Goal: Information Seeking & Learning: Learn about a topic

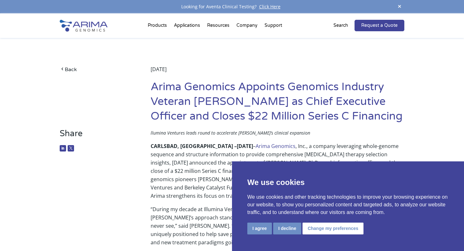
click at [260, 228] on button "I agree" at bounding box center [259, 229] width 25 height 12
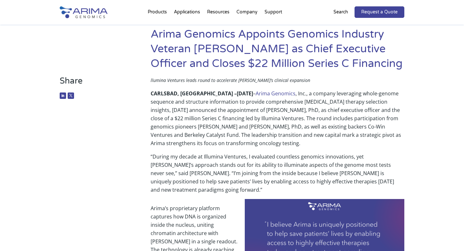
scroll to position [48, 0]
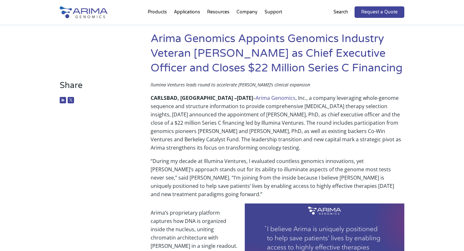
click at [280, 117] on p "CARLSBAD, CA – June 17, 2025 – Arima Genomics , Inc., a company leveraging whol…" at bounding box center [278, 125] width 254 height 63
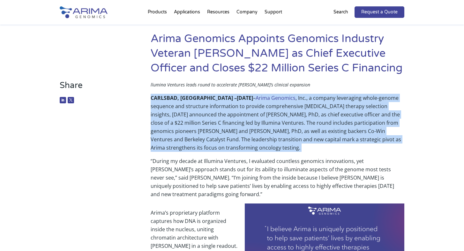
click at [280, 117] on p "CARLSBAD, CA – June 17, 2025 – Arima Genomics , Inc., a company leveraging whol…" at bounding box center [278, 125] width 254 height 63
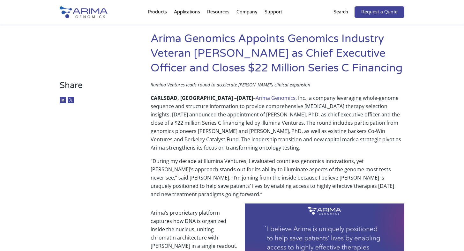
click at [272, 150] on p "CARLSBAD, CA – June 17, 2025 – Arima Genomics , Inc., a company leveraging whol…" at bounding box center [278, 125] width 254 height 63
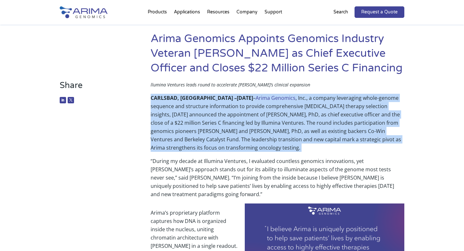
click at [272, 150] on p "CARLSBAD, CA – June 17, 2025 – Arima Genomics , Inc., a company leveraging whol…" at bounding box center [278, 125] width 254 height 63
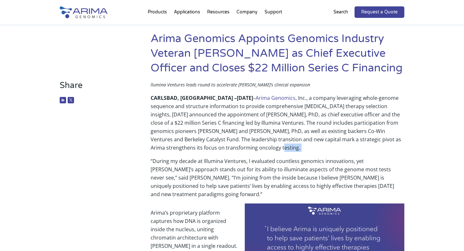
click at [272, 150] on p "CARLSBAD, CA – June 17, 2025 – Arima Genomics , Inc., a company leveraging whol…" at bounding box center [278, 125] width 254 height 63
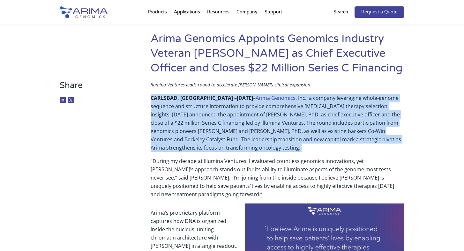
click at [272, 150] on p "CARLSBAD, CA – June 17, 2025 – Arima Genomics , Inc., a company leveraging whol…" at bounding box center [278, 125] width 254 height 63
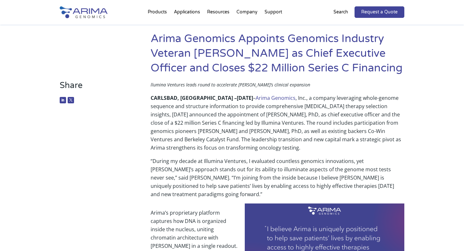
click at [268, 164] on p "“During my decade at Illumina Ventures, I evaluated countless genomics innovati…" at bounding box center [278, 180] width 254 height 47
click at [272, 171] on p "“During my decade at Illumina Ventures, I evaluated countless genomics innovati…" at bounding box center [278, 180] width 254 height 47
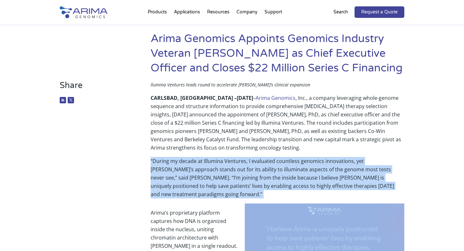
click at [272, 171] on p "“During my decade at Illumina Ventures, I evaluated countless genomics innovati…" at bounding box center [278, 180] width 254 height 47
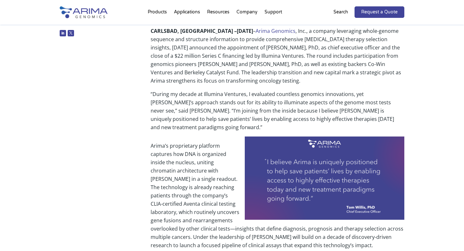
scroll to position [118, 0]
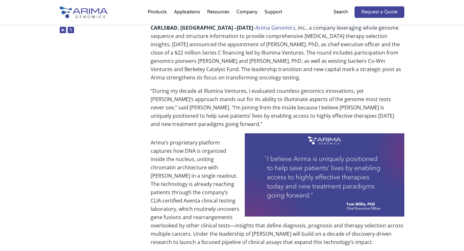
click at [205, 188] on p "Arima’s proprietary platform captures how DNA is organized inside the nucleus, …" at bounding box center [278, 194] width 254 height 113
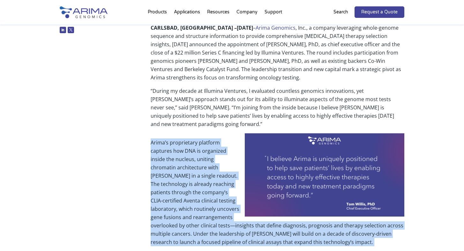
click at [205, 188] on p "Arima’s proprietary platform captures how DNA is organized inside the nucleus, …" at bounding box center [278, 194] width 254 height 113
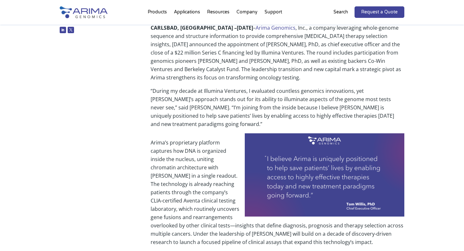
click at [205, 188] on p "Arima’s proprietary platform captures how DNA is organized inside the nucleus, …" at bounding box center [278, 194] width 254 height 113
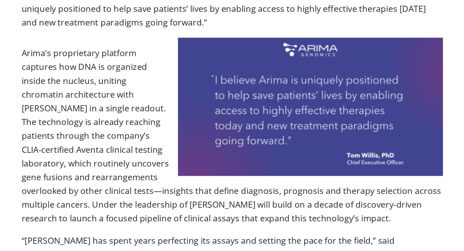
scroll to position [156, 0]
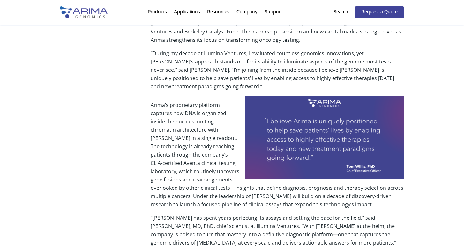
click at [200, 183] on p "Arima’s proprietary platform captures how DNA is organized inside the nucleus, …" at bounding box center [278, 157] width 254 height 113
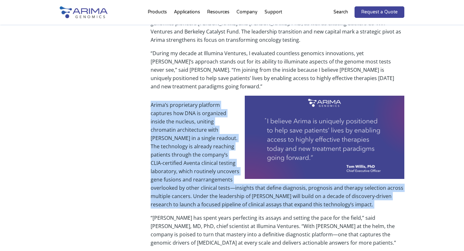
click at [200, 183] on p "Arima’s proprietary platform captures how DNA is organized inside the nucleus, …" at bounding box center [278, 157] width 254 height 113
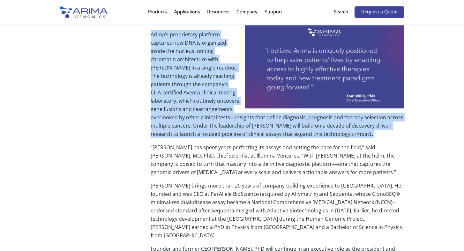
scroll to position [227, 0]
click at [215, 133] on p "Arima’s proprietary platform captures how DNA is organized inside the nucleus, …" at bounding box center [278, 86] width 254 height 113
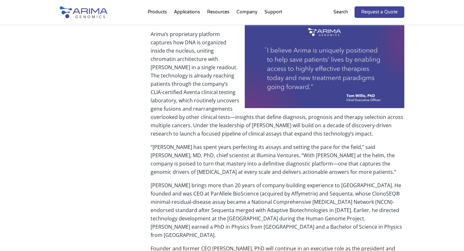
click at [206, 143] on p "“Arima has spent years perfecting its assays and setting the pace for the field…" at bounding box center [278, 162] width 254 height 38
click at [205, 143] on p "“Arima has spent years perfecting its assays and setting the pace for the field…" at bounding box center [278, 162] width 254 height 38
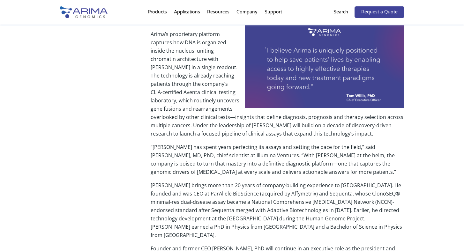
click at [205, 143] on p "“Arima has spent years perfecting its assays and setting the pace for the field…" at bounding box center [278, 162] width 254 height 38
click at [201, 151] on p "“Arima has spent years perfecting its assays and setting the pace for the field…" at bounding box center [278, 162] width 254 height 38
click at [201, 148] on p "“Arima has spent years perfecting its assays and setting the pace for the field…" at bounding box center [278, 162] width 254 height 38
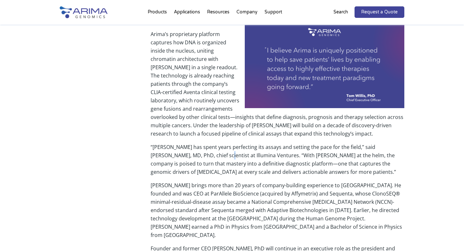
click at [201, 148] on p "“Arima has spent years perfecting its assays and setting the pace for the field…" at bounding box center [278, 162] width 254 height 38
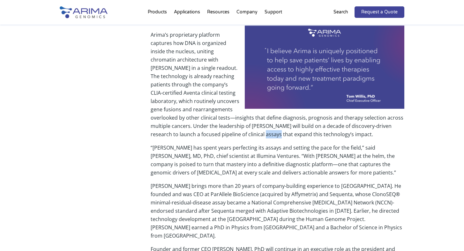
click at [202, 128] on p "Arima’s proprietary platform captures how DNA is organized inside the nucleus, …" at bounding box center [278, 87] width 254 height 113
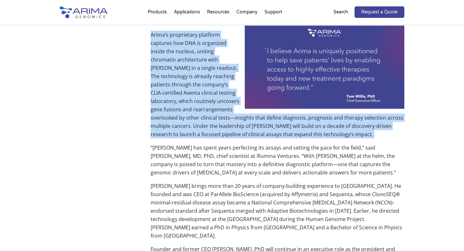
click at [202, 128] on p "Arima’s proprietary platform captures how DNA is organized inside the nucleus, …" at bounding box center [278, 87] width 254 height 113
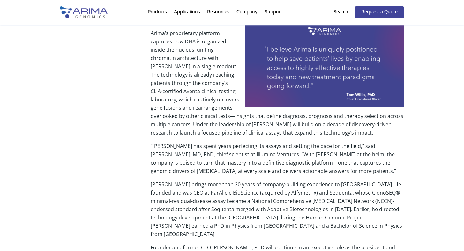
scroll to position [228, 0]
click at [194, 194] on p "Willis brings more than 20 years of company-building experience to Arima. He fo…" at bounding box center [278, 211] width 254 height 63
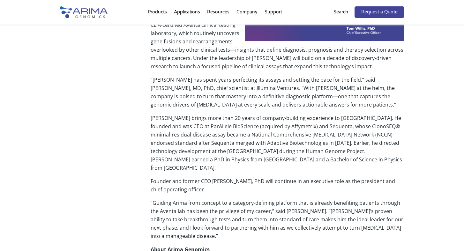
scroll to position [302, 0]
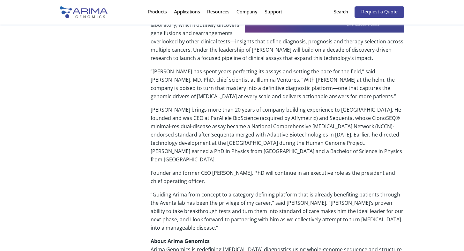
click at [183, 117] on p "Willis brings more than 20 years of company-building experience to Arima. He fo…" at bounding box center [278, 137] width 254 height 63
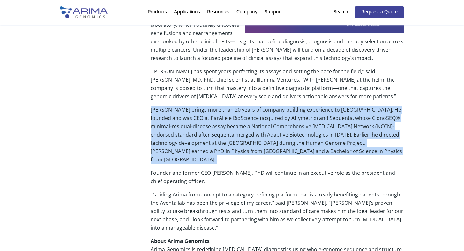
click at [183, 117] on p "Willis brings more than 20 years of company-building experience to Arima. He fo…" at bounding box center [278, 137] width 254 height 63
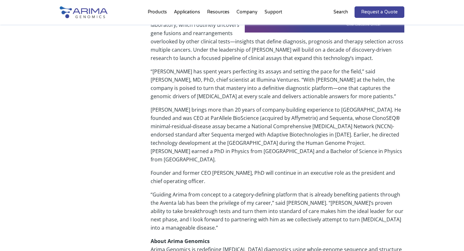
click at [183, 117] on p "Willis brings more than 20 years of company-building experience to Arima. He fo…" at bounding box center [278, 137] width 254 height 63
click at [185, 118] on p "Willis brings more than 20 years of company-building experience to Arima. He fo…" at bounding box center [278, 137] width 254 height 63
click at [183, 117] on p "Willis brings more than 20 years of company-building experience to Arima. He fo…" at bounding box center [278, 137] width 254 height 63
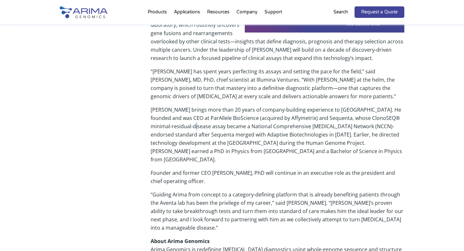
click at [183, 117] on p "Willis brings more than 20 years of company-building experience to Arima. He fo…" at bounding box center [278, 137] width 254 height 63
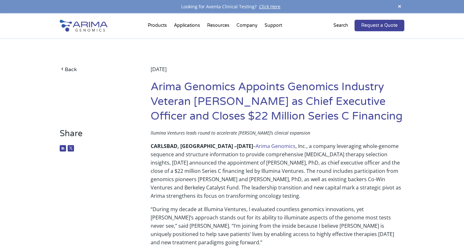
scroll to position [0, 0]
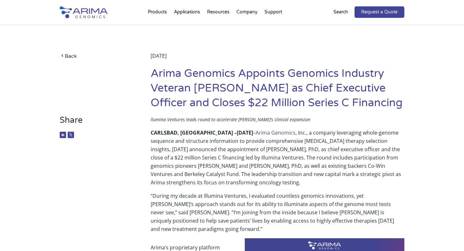
click at [182, 101] on h1 "Arima Genomics Appoints Genomics Industry Veteran [PERSON_NAME] as Chief Execut…" at bounding box center [278, 90] width 254 height 49
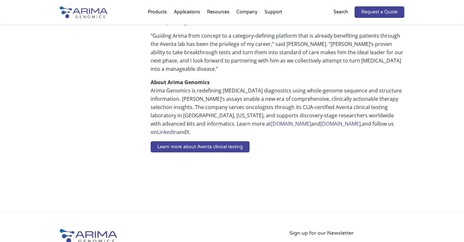
scroll to position [410, 0]
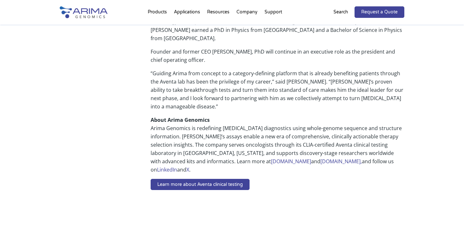
click at [220, 116] on p "About Arima Genomics Arima Genomics is redefining cancer diagnostics using whol…" at bounding box center [278, 147] width 254 height 63
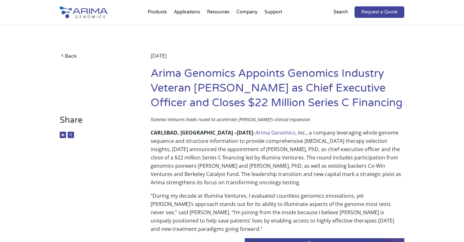
scroll to position [0, 0]
click at [66, 56] on link "Back" at bounding box center [96, 56] width 72 height 9
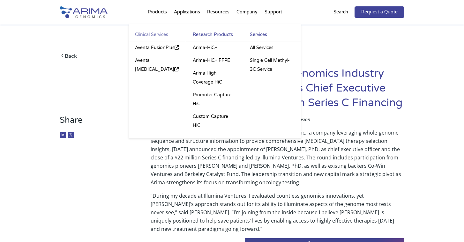
click at [149, 36] on link "Clinical Services" at bounding box center [157, 35] width 57 height 11
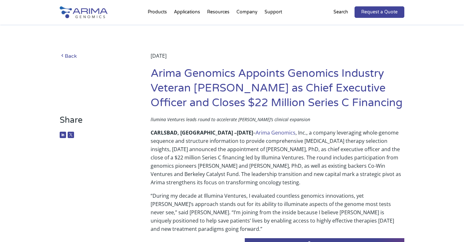
click at [74, 55] on link "Back" at bounding box center [96, 56] width 72 height 9
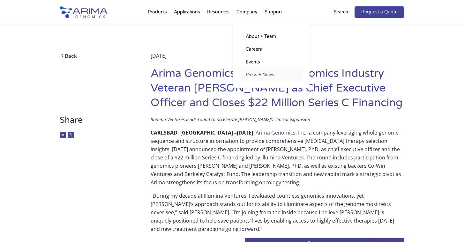
click at [247, 70] on link "Press + News" at bounding box center [271, 75] width 64 height 13
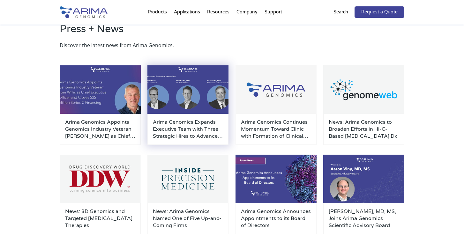
click at [177, 120] on h3 "Arima Genomics Expands Executive Team with Three Strategic Hires to Advance Cli…" at bounding box center [188, 129] width 70 height 21
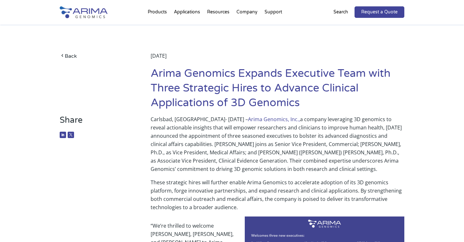
click at [178, 82] on h1 "Arima Genomics Expands Executive Team with Three Strategic Hires to Advance Cli…" at bounding box center [278, 90] width 254 height 49
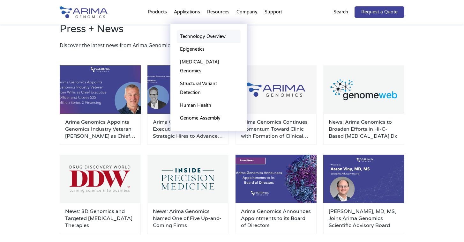
click at [186, 34] on link "Technology Overview" at bounding box center [209, 36] width 64 height 13
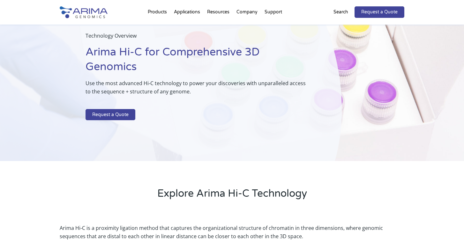
scroll to position [34, 0]
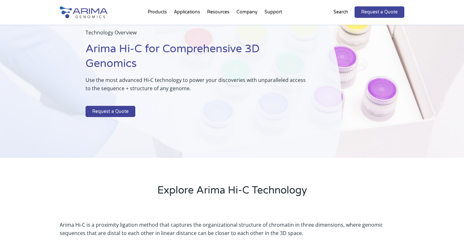
click at [187, 100] on p at bounding box center [198, 102] width 224 height 8
click at [189, 94] on p "Use the most advanced Hi-C technology to power your discoveries with unparallel…" at bounding box center [198, 87] width 224 height 22
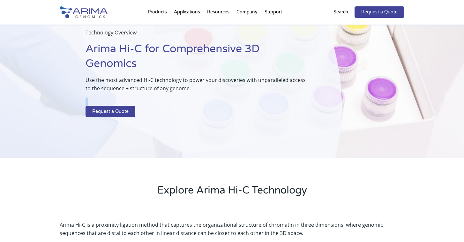
click at [189, 94] on p "Use the most advanced Hi-C technology to power your discoveries with unparallel…" at bounding box center [198, 87] width 224 height 22
click at [188, 88] on p "Use the most advanced Hi-C technology to power your discoveries with unparallel…" at bounding box center [198, 87] width 224 height 22
click at [188, 88] on div "Technology Overview Arima Hi-C for Comprehensive 3D Genomics Use the most advan…" at bounding box center [198, 74] width 224 height 92
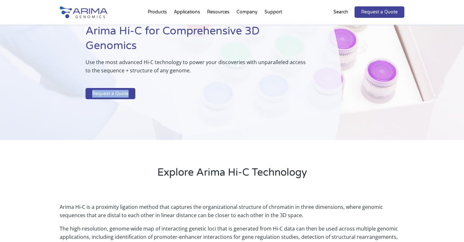
click at [188, 88] on div "Technology Overview Arima Hi-C for Comprehensive 3D Genomics Use the most advan…" at bounding box center [198, 57] width 224 height 92
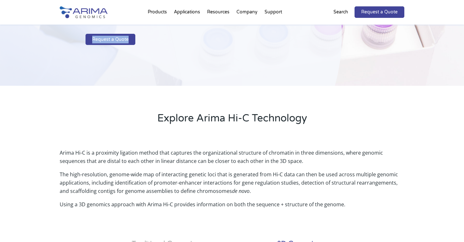
scroll to position [144, 0]
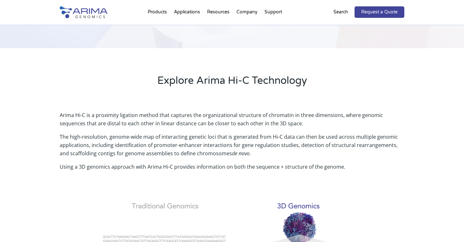
click at [183, 109] on div "Arima Hi-C is a proximity ligation method that captures the organizational stru…" at bounding box center [232, 201] width 345 height 198
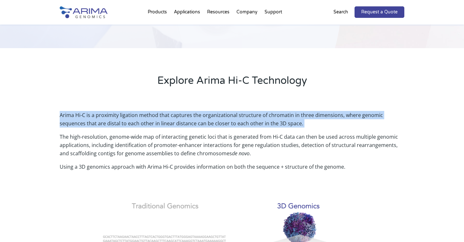
click at [184, 128] on p "Arima Hi-C is a proximity ligation method that captures the organizational stru…" at bounding box center [232, 122] width 345 height 22
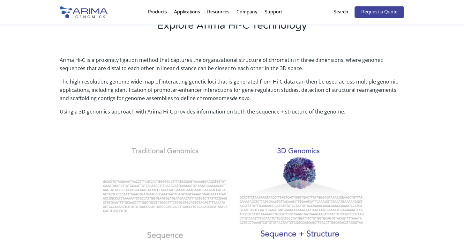
scroll to position [203, 0]
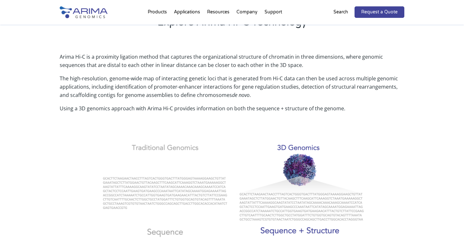
click at [146, 93] on p "The high-resolution, genome-wide map of interacting genetic loci that is genera…" at bounding box center [232, 89] width 345 height 30
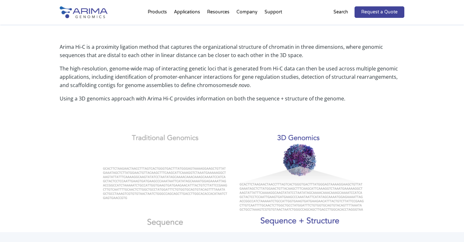
scroll to position [170, 0]
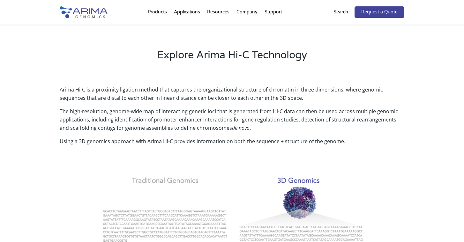
click at [229, 114] on p "The high-resolution, genome-wide map of interacting genetic loci that is genera…" at bounding box center [232, 122] width 345 height 30
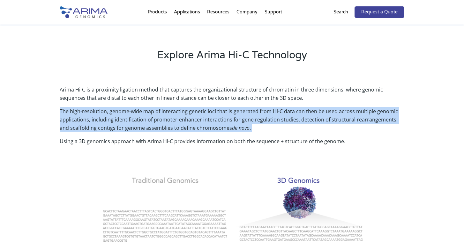
click at [144, 119] on p "The high-resolution, genome-wide map of interacting genetic loci that is genera…" at bounding box center [232, 122] width 345 height 30
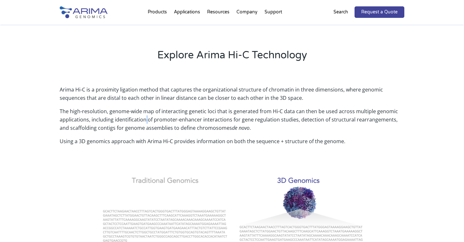
click at [144, 119] on p "The high-resolution, genome-wide map of interacting genetic loci that is genera…" at bounding box center [232, 122] width 345 height 30
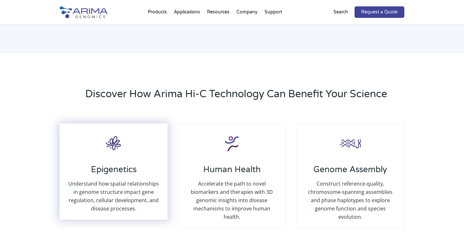
scroll to position [640, 0]
click at [115, 170] on h3 "Epigenetics" at bounding box center [114, 171] width 94 height 15
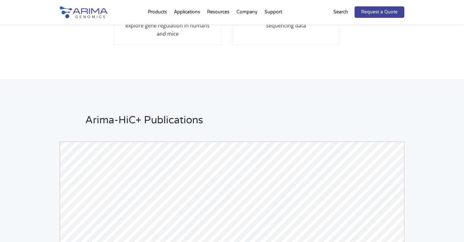
scroll to position [1392, 0]
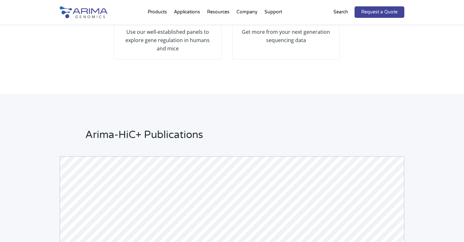
click at [140, 128] on h2 "Arima-HiC+ Publications" at bounding box center [244, 137] width 319 height 19
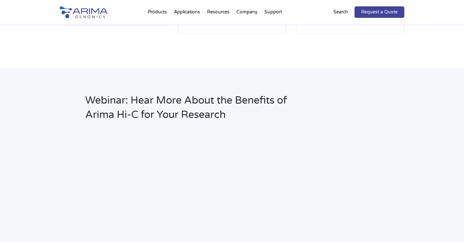
scroll to position [823, 0]
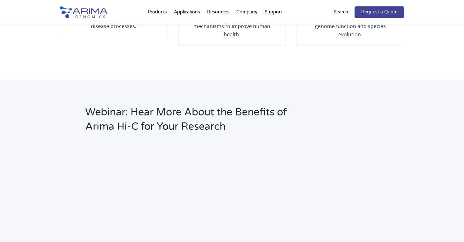
click at [182, 108] on h2 "Webinar: Hear More About the Benefits of Arima Hi-C for Your Research" at bounding box center [199, 121] width 228 height 33
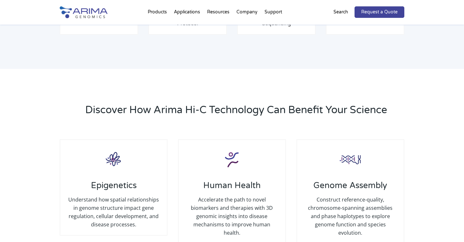
scroll to position [623, 0]
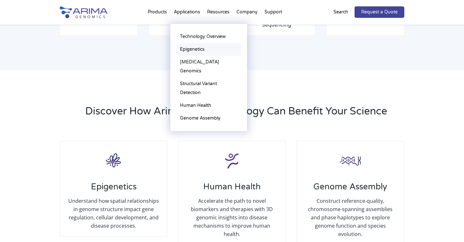
click at [189, 52] on link "Epigenetics" at bounding box center [209, 49] width 64 height 13
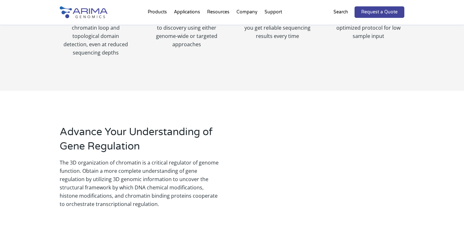
scroll to position [431, 0]
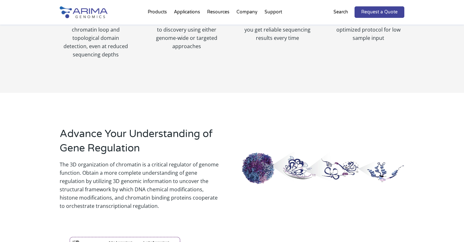
click at [168, 93] on div "Advance Your Understanding of Gene Regulation The 3D organization of chromatin …" at bounding box center [232, 230] width 464 height 274
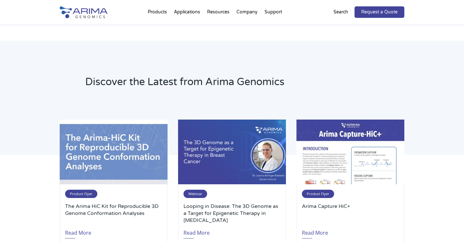
scroll to position [931, 0]
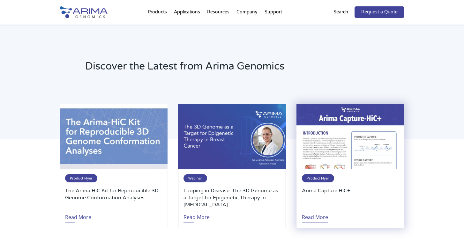
click at [309, 210] on link "Read More" at bounding box center [315, 215] width 26 height 15
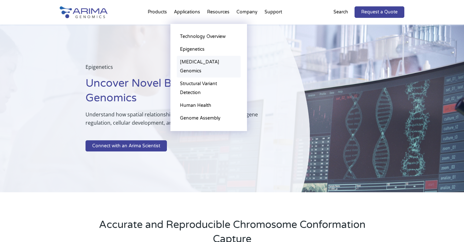
click at [197, 63] on link "[MEDICAL_DATA] Genomics" at bounding box center [209, 67] width 64 height 22
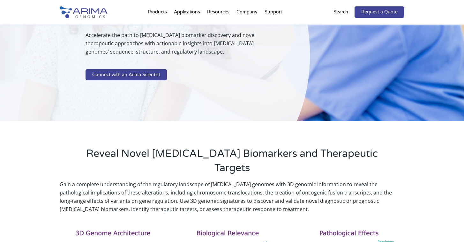
scroll to position [108, 0]
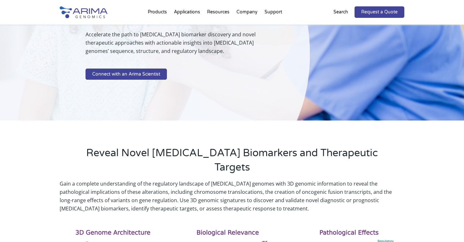
click at [195, 146] on h2 "Reveal Novel [MEDICAL_DATA] Biomarkers and Therapeutic Targets" at bounding box center [232, 162] width 294 height 33
click at [190, 146] on h2 "Reveal Novel [MEDICAL_DATA] Biomarkers and Therapeutic Targets" at bounding box center [232, 162] width 294 height 33
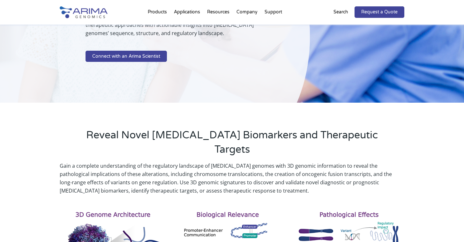
scroll to position [126, 0]
click at [190, 161] on p "Gain a complete understanding of the regulatory landscape of [MEDICAL_DATA] gen…" at bounding box center [232, 177] width 345 height 33
click at [190, 161] on p "Gain a complete understanding of the regulatory landscape of cancer genomes wit…" at bounding box center [232, 177] width 345 height 33
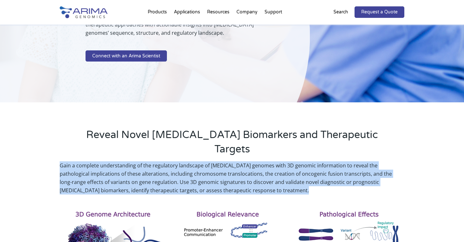
click at [193, 161] on p "Gain a complete understanding of the regulatory landscape of cancer genomes wit…" at bounding box center [232, 177] width 345 height 33
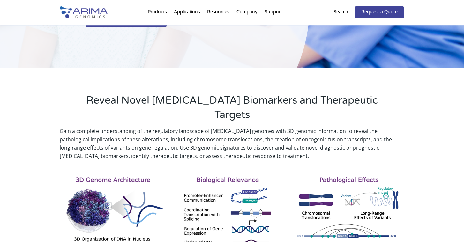
scroll to position [161, 0]
click at [171, 127] on p "Gain a complete understanding of the regulatory landscape of cancer genomes wit…" at bounding box center [232, 143] width 345 height 33
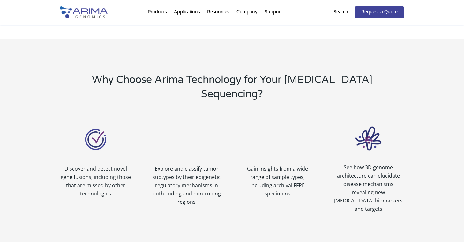
scroll to position [436, 0]
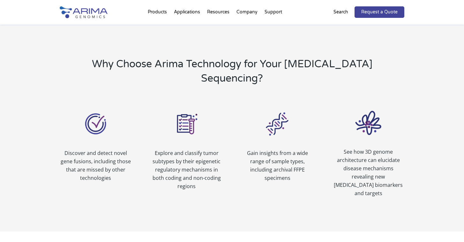
click at [209, 149] on div "Explore and classify tumor subtypes by their epigenetic regulatory mechanisms i…" at bounding box center [187, 169] width 72 height 41
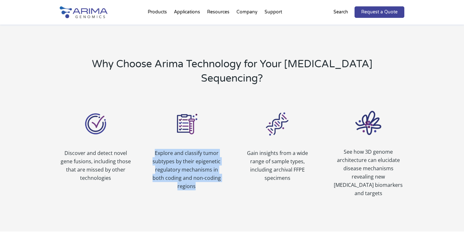
click at [206, 149] on div "Explore and classify tumor subtypes by their epigenetic regulatory mechanisms i…" at bounding box center [187, 169] width 72 height 41
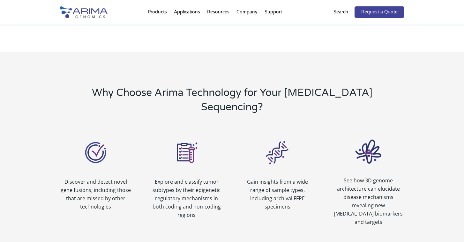
scroll to position [437, 0]
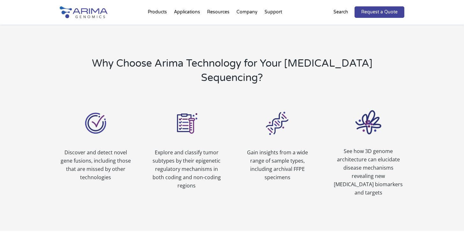
click at [206, 148] on div "Explore and classify tumor subtypes by their epigenetic regulatory mechanisms i…" at bounding box center [187, 168] width 72 height 41
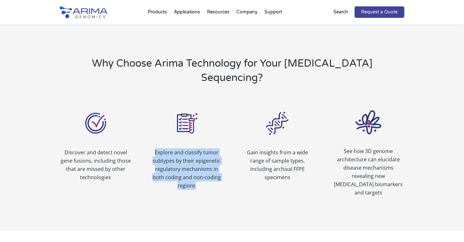
click at [211, 157] on div "Explore and classify tumor subtypes by their epigenetic regulatory mechanisms i…" at bounding box center [187, 168] width 72 height 41
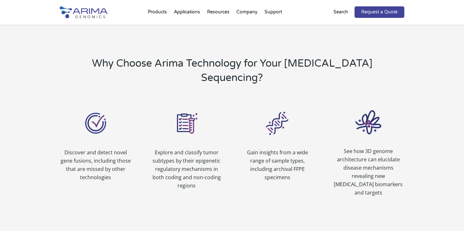
click at [211, 157] on div "Explore and classify tumor subtypes by their epigenetic regulatory mechanisms i…" at bounding box center [187, 168] width 72 height 41
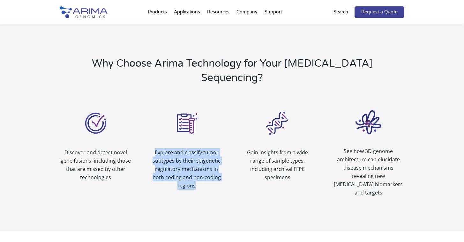
click at [216, 167] on div "Discover and detect novel gene fusions, including those that are missed by othe…" at bounding box center [232, 152] width 345 height 107
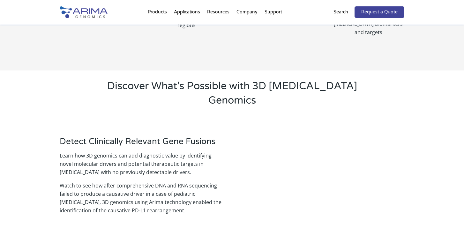
scroll to position [607, 0]
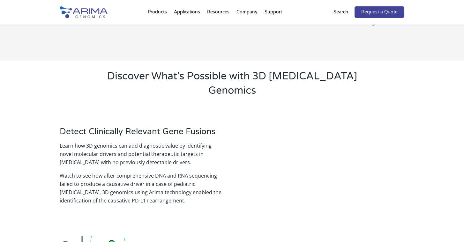
click at [90, 142] on p "Learn how 3D genomics can add diagnostic value by identifying novel molecular d…" at bounding box center [141, 157] width 163 height 30
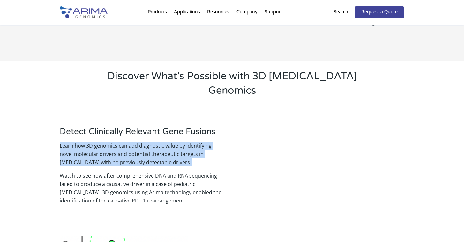
click at [103, 142] on p "Learn how 3D genomics can add diagnostic value by identifying novel molecular d…" at bounding box center [141, 157] width 163 height 30
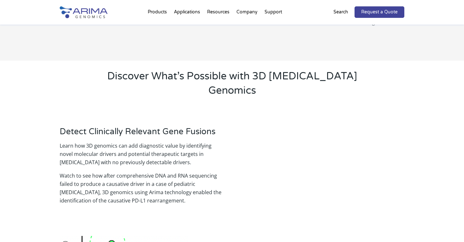
click at [103, 142] on p "Learn how 3D genomics can add diagnostic value by identifying novel molecular d…" at bounding box center [141, 157] width 163 height 30
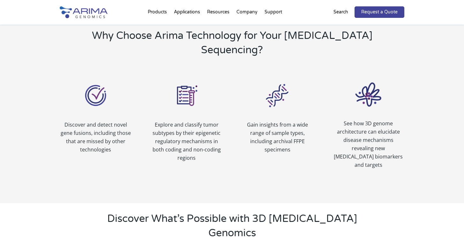
scroll to position [470, 0]
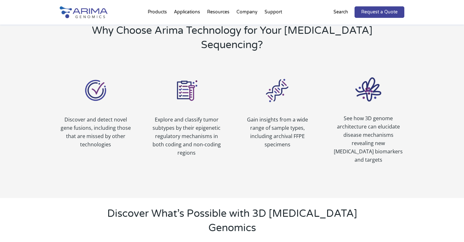
click at [205, 115] on div "Explore and classify tumor subtypes by their epigenetic regulatory mechanisms i…" at bounding box center [187, 135] width 72 height 41
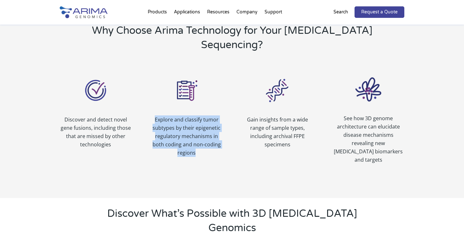
click at [205, 115] on div "Explore and classify tumor subtypes by their epigenetic regulatory mechanisms i…" at bounding box center [187, 135] width 72 height 41
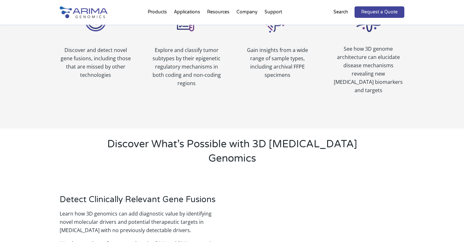
scroll to position [609, 0]
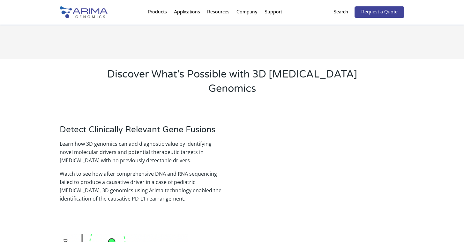
click at [156, 140] on p "Learn how 3D genomics can add diagnostic value by identifying novel molecular d…" at bounding box center [141, 155] width 163 height 30
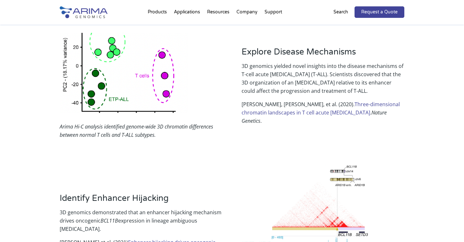
scroll to position [857, 0]
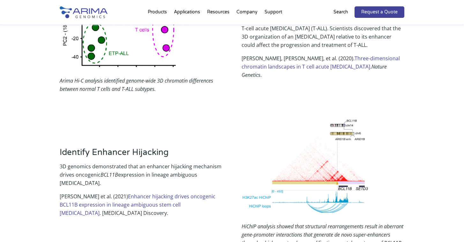
click at [155, 162] on p "3D genomics demonstrated that an enhancer hijacking mechanism drives oncogenic …" at bounding box center [141, 177] width 163 height 30
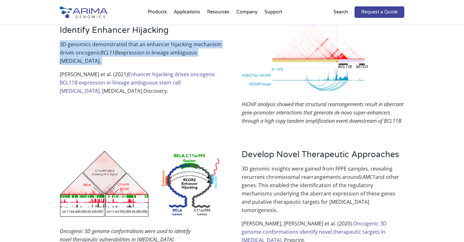
scroll to position [1029, 0]
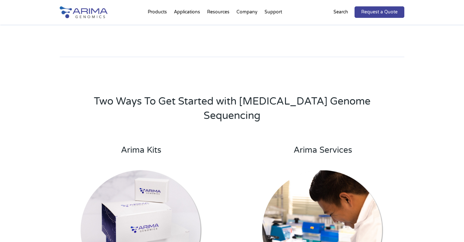
scroll to position [1204, 0]
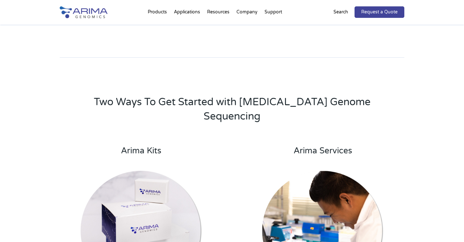
click at [37, 113] on div "Two Ways To Get Started with Cancer Genome Sequencing Arima Kits Use our sample…" at bounding box center [232, 216] width 464 height 311
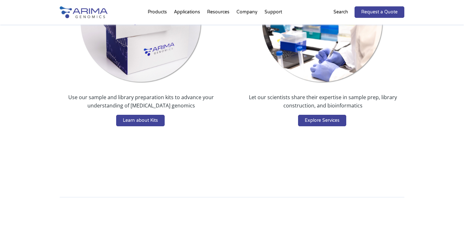
scroll to position [1531, 0]
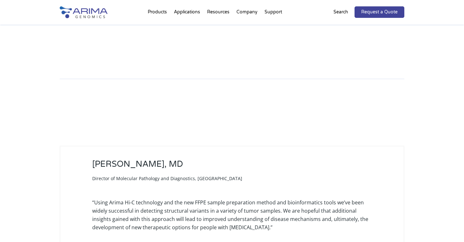
click at [184, 198] on div "“Using Arima Hi-C technology and the new FFPE sample preparation method and bio…" at bounding box center [231, 214] width 279 height 33
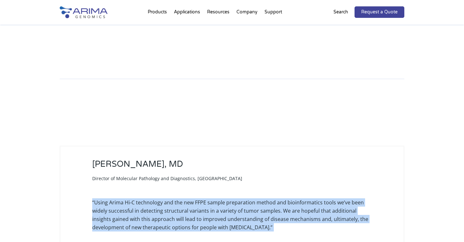
click at [184, 198] on div "“Using Arima Hi-C technology and the new FFPE sample preparation method and bio…" at bounding box center [231, 214] width 279 height 33
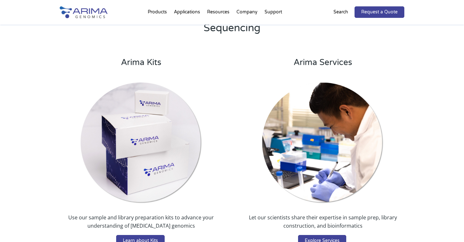
scroll to position [977, 0]
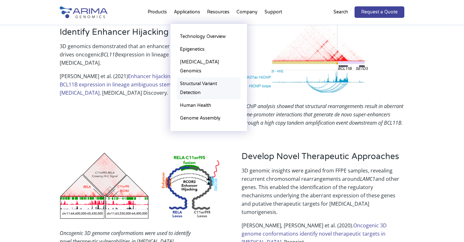
click at [197, 78] on link "Structural Variant Detection" at bounding box center [209, 89] width 64 height 22
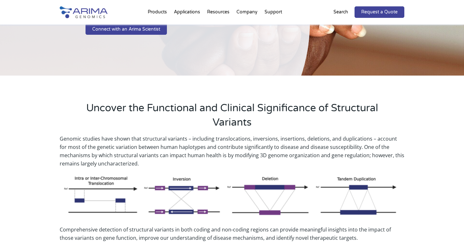
scroll to position [149, 0]
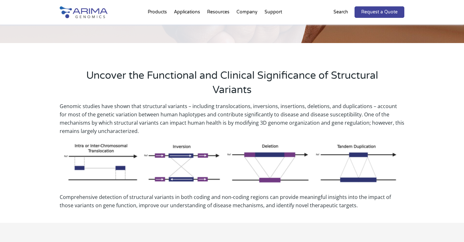
click at [197, 75] on h2 "Uncover the Functional and Clinical Significance of Structural Variants" at bounding box center [232, 85] width 294 height 33
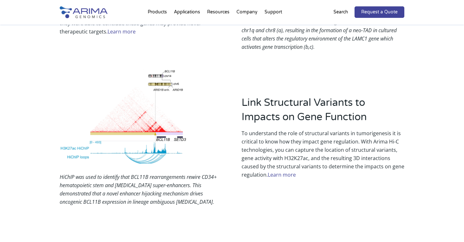
scroll to position [943, 0]
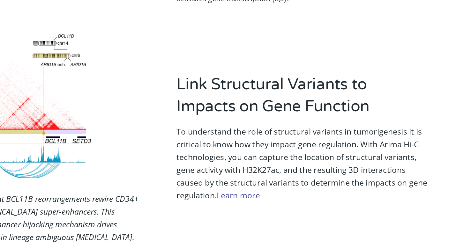
click at [242, 166] on p "To understand the role of structural variants in tumorigenesis it is critical t…" at bounding box center [323, 191] width 163 height 50
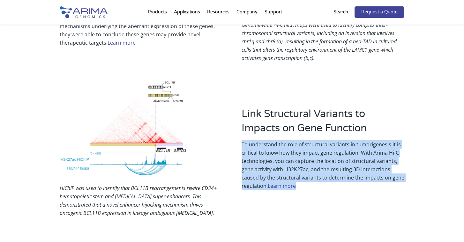
scroll to position [975, 0]
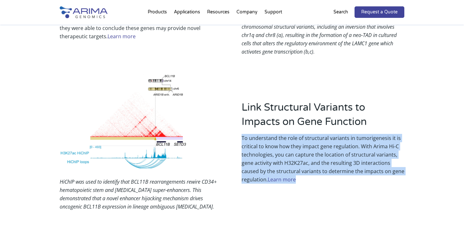
click at [143, 197] on em "HiChIP was used to identify that BCL11B rearrangements rewire CD34+ hematopoiet…" at bounding box center [138, 194] width 157 height 32
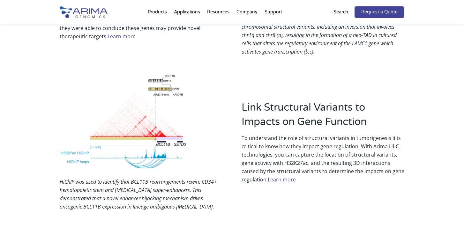
click at [143, 197] on em "HiChIP was used to identify that BCL11B rearrangements rewire CD34+ hematopoiet…" at bounding box center [138, 194] width 157 height 32
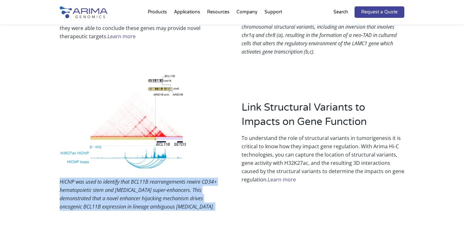
click at [67, 190] on em "HiChIP was used to identify that BCL11B rearrangements rewire CD34+ hematopoiet…" at bounding box center [138, 194] width 157 height 32
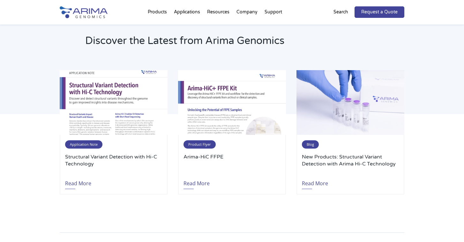
scroll to position [1487, 0]
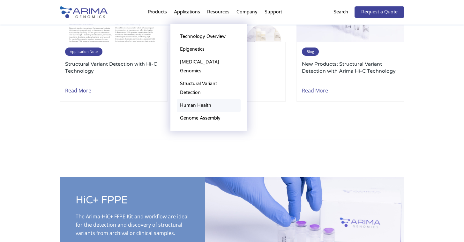
click at [203, 99] on link "Human Health" at bounding box center [209, 105] width 64 height 13
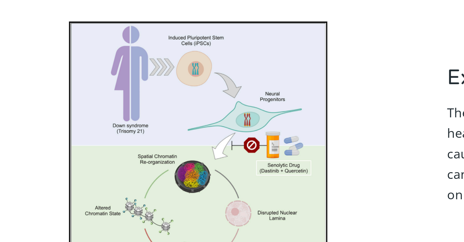
scroll to position [489, 0]
